Goal: Information Seeking & Learning: Learn about a topic

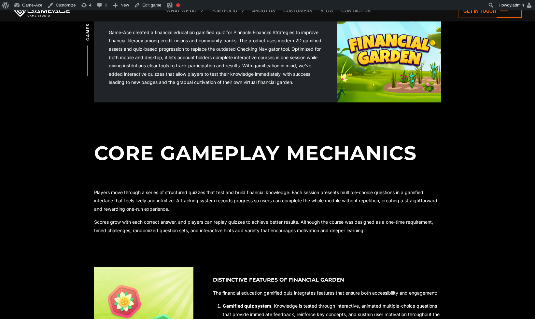
scroll to position [158, 0]
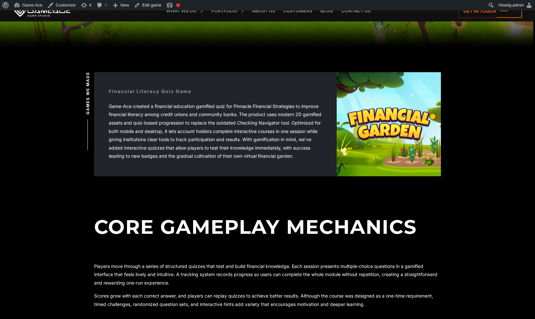
click at [287, 142] on div "Game-Ace created a financial education gamified quiz for Pinnacle Financial Str…" at bounding box center [215, 131] width 213 height 58
click at [283, 139] on div "Game-Ace created a financial education gamified quiz for Pinnacle Financial Str…" at bounding box center [215, 131] width 213 height 58
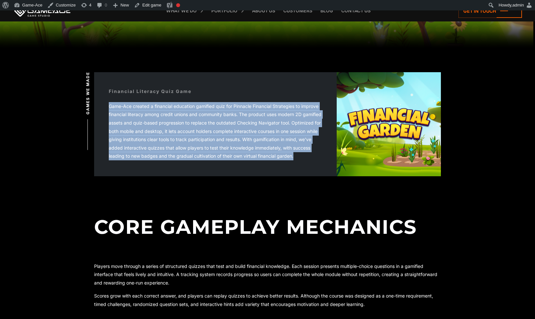
click at [283, 139] on div "Game-Ace created a financial education gamified quiz for Pinnacle Financial Str…" at bounding box center [215, 131] width 213 height 58
copy div "Game-Ace created a financial education gamified quiz for Pinnacle Financial Str…"
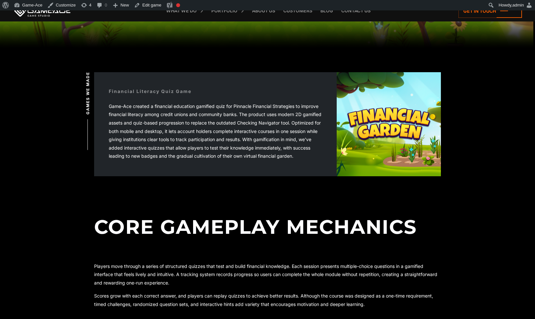
click at [311, 104] on div "Game-Ace created a financial education gamified quiz for Pinnacle Financial Str…" at bounding box center [215, 131] width 213 height 58
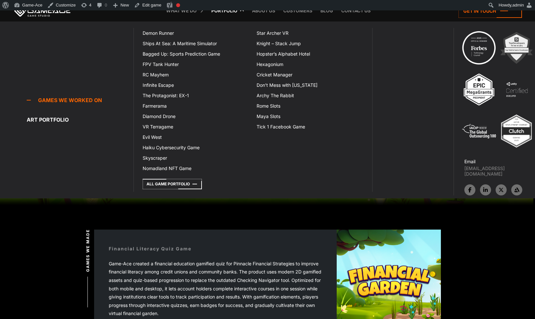
click at [221, 13] on link "Portfolio" at bounding box center [224, 10] width 33 height 21
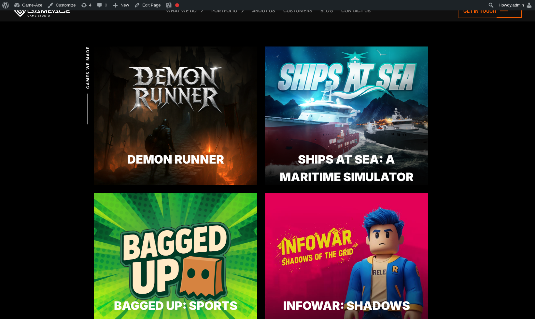
scroll to position [333, 0]
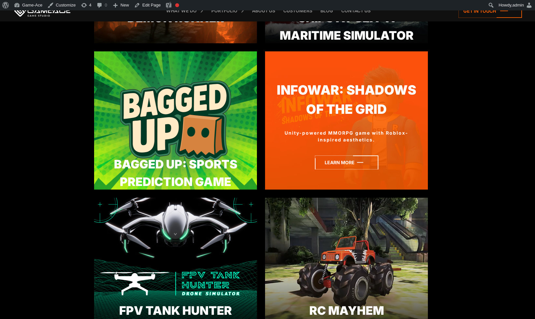
click at [346, 160] on icon at bounding box center [346, 163] width 63 height 14
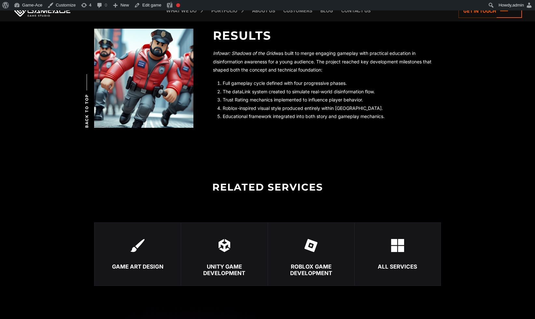
scroll to position [1359, 0]
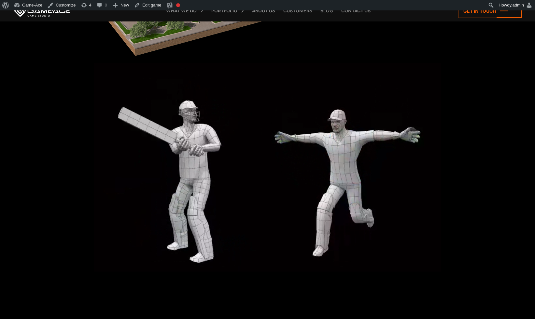
scroll to position [1104, 0]
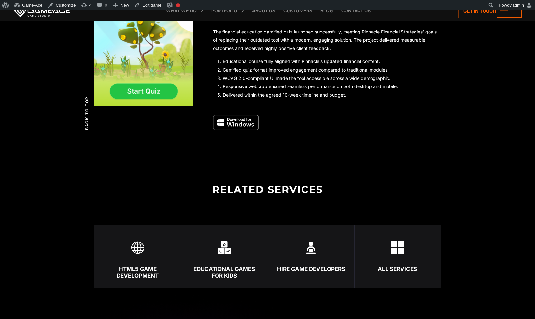
scroll to position [1355, 0]
